Goal: Find specific page/section: Find specific page/section

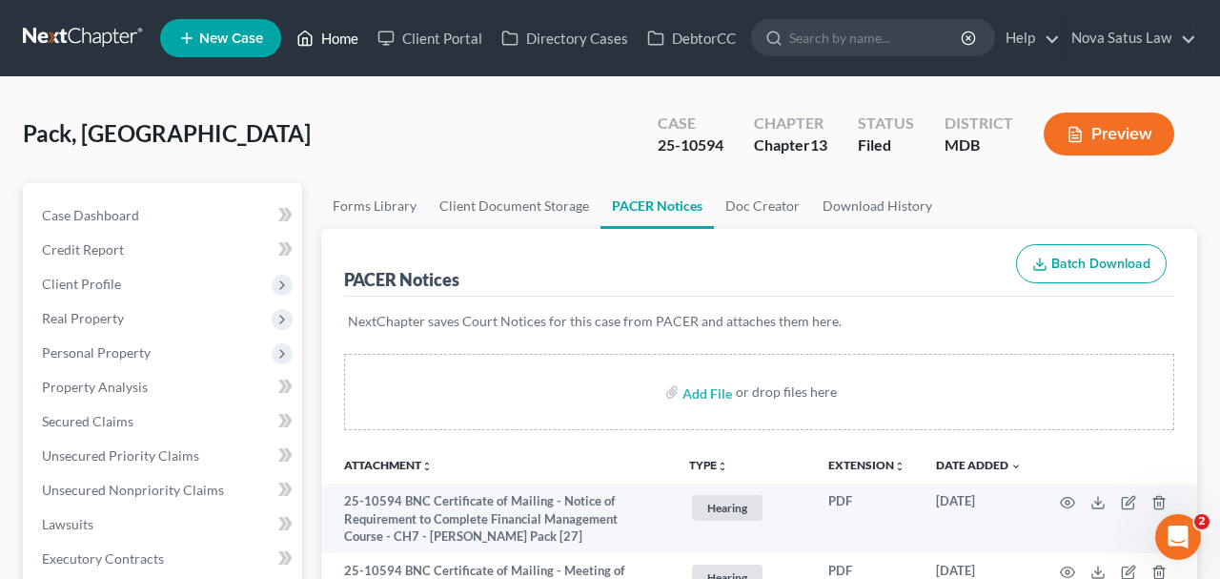
click at [346, 43] on link "Home" at bounding box center [327, 38] width 81 height 34
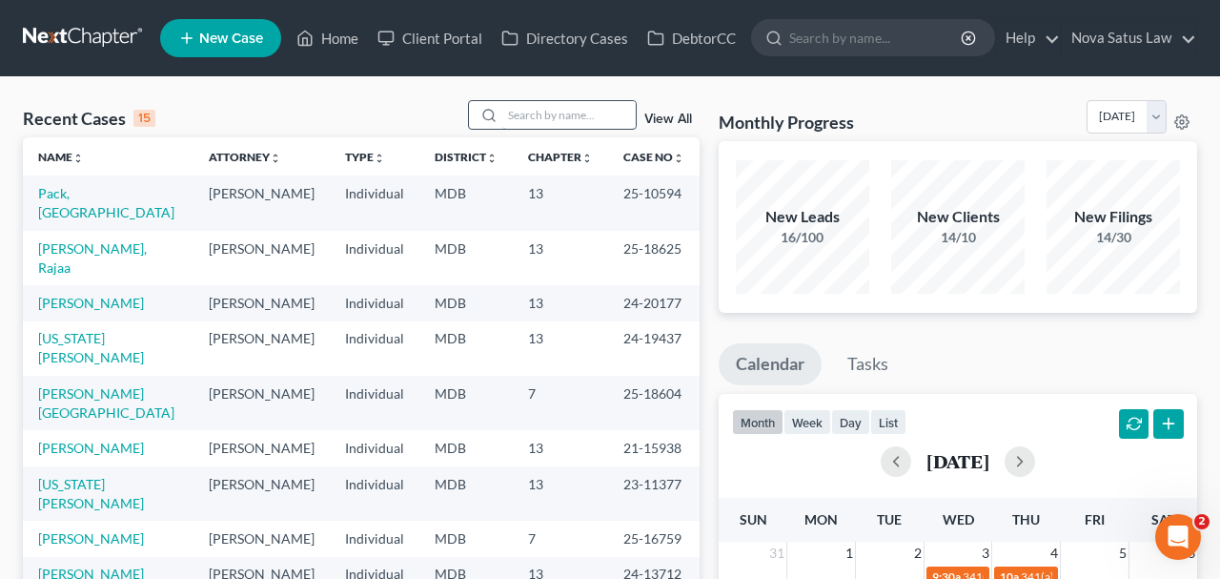
click at [502, 113] on input "search" at bounding box center [568, 115] width 133 height 28
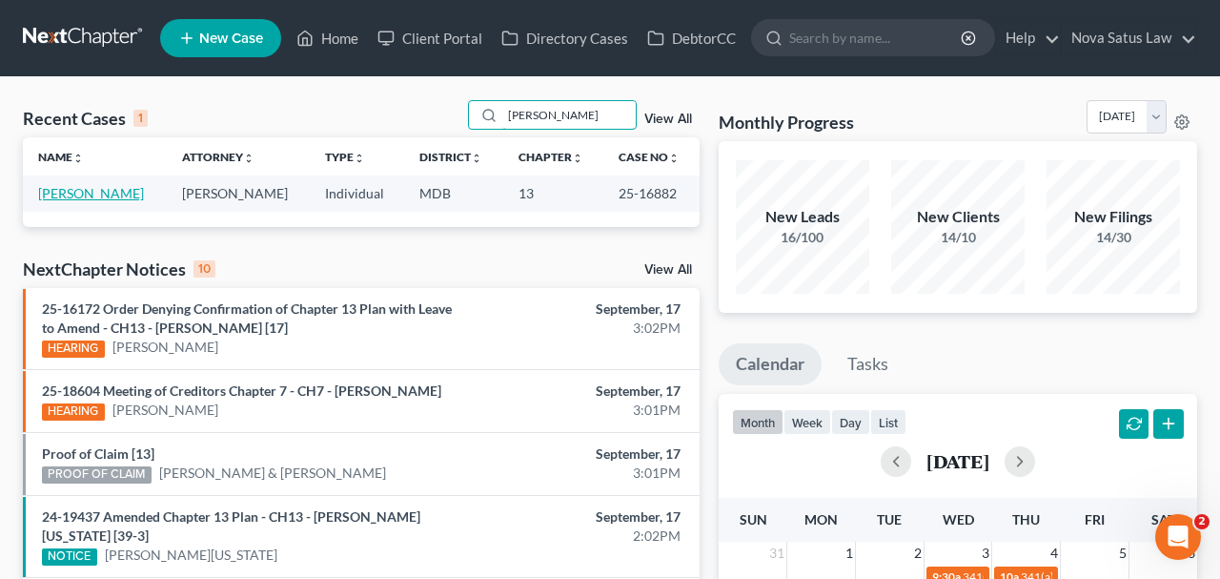
type input "[PERSON_NAME]"
click at [110, 193] on link "[PERSON_NAME]" at bounding box center [91, 193] width 106 height 16
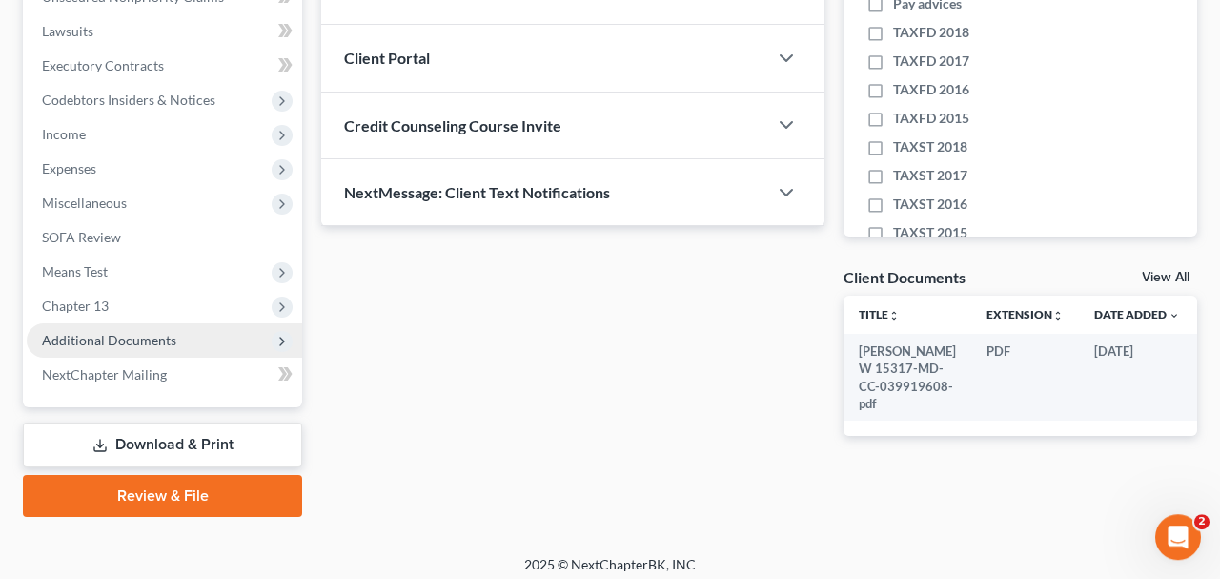
scroll to position [500, 0]
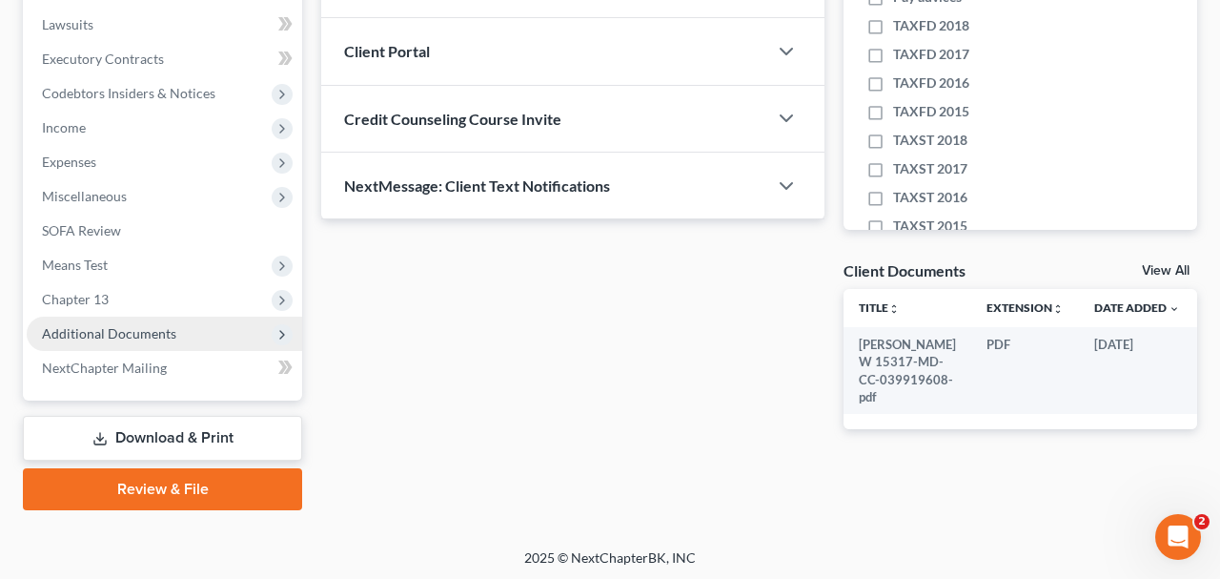
click at [108, 318] on span "Additional Documents" at bounding box center [165, 334] width 276 height 34
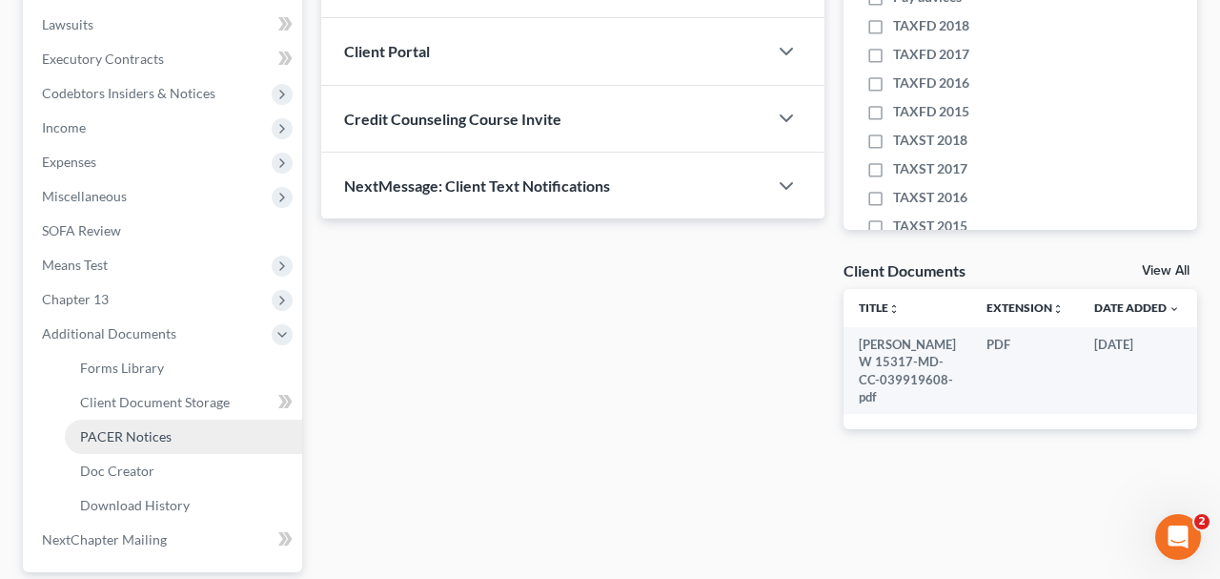
click at [161, 437] on span "PACER Notices" at bounding box center [126, 436] width 92 height 16
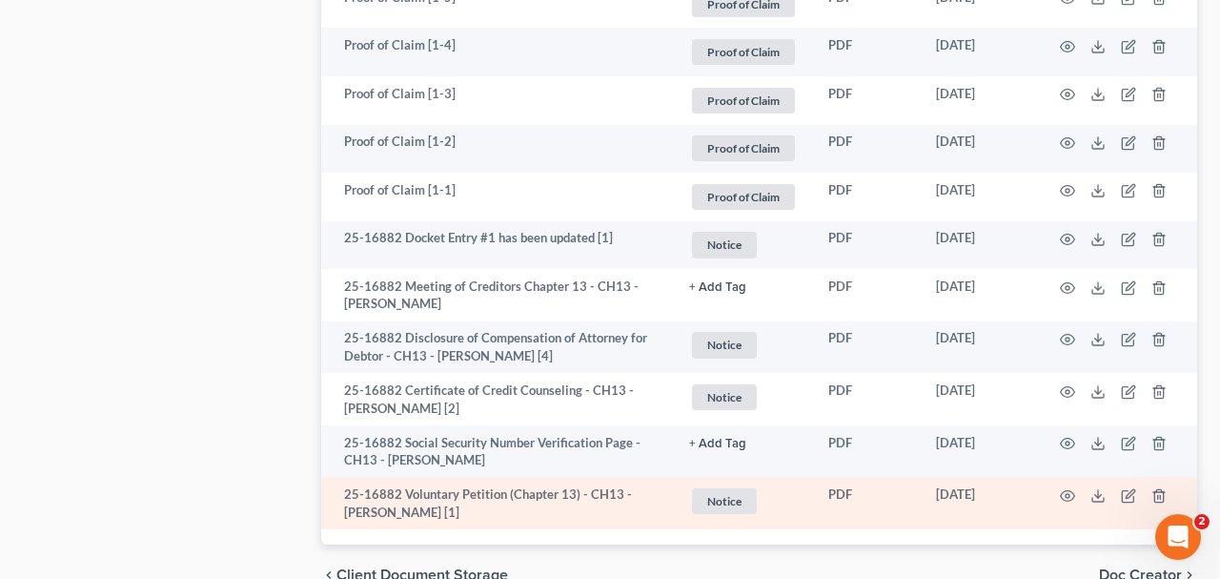
scroll to position [2480, 0]
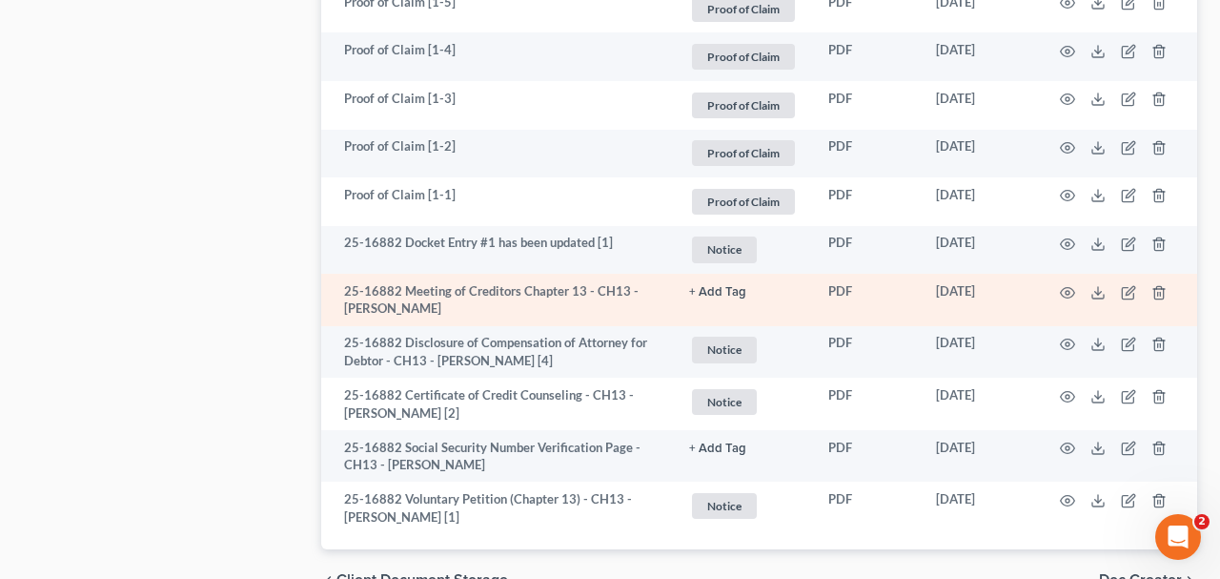
click at [1065, 277] on td at bounding box center [1117, 300] width 160 height 52
click at [1064, 286] on icon "button" at bounding box center [1067, 292] width 15 height 15
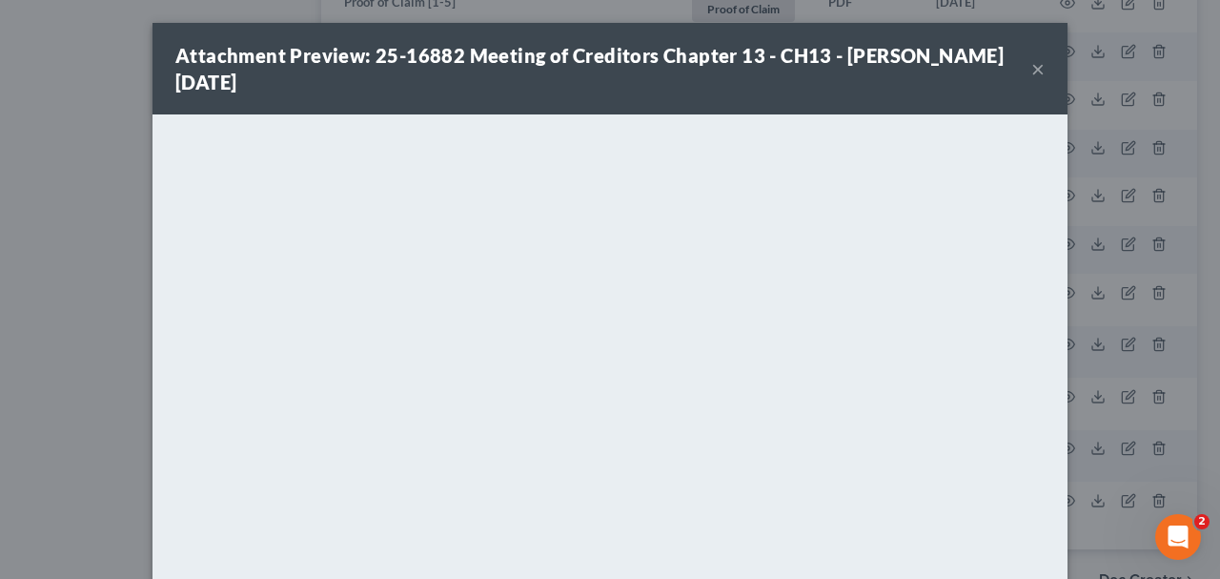
click at [1042, 66] on button "×" at bounding box center [1038, 68] width 13 height 23
